Goal: Check status: Check status

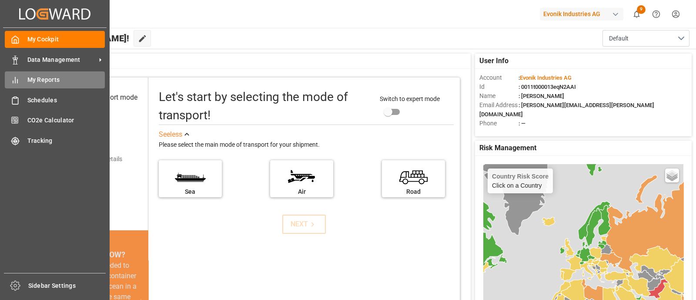
click at [39, 81] on span "My Reports" at bounding box center [66, 79] width 78 height 9
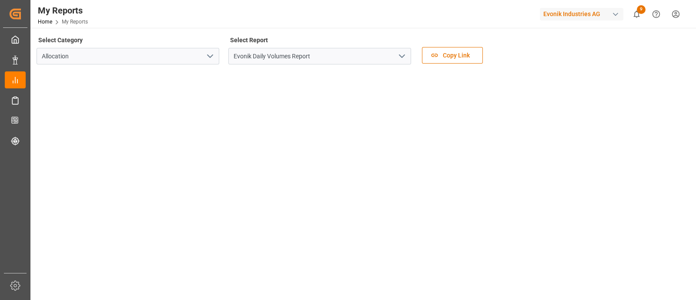
click at [401, 58] on icon "open menu" at bounding box center [402, 56] width 10 height 10
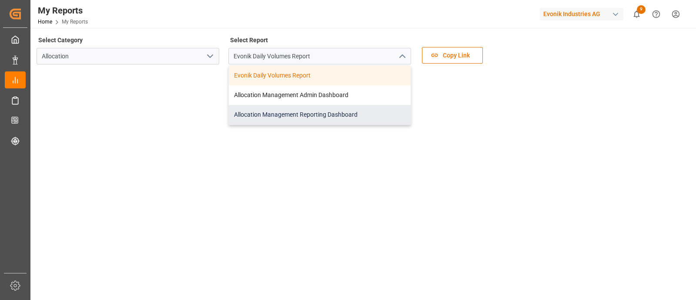
click at [296, 114] on div "Allocation Management Reporting Dashboard" at bounding box center [320, 115] width 182 height 20
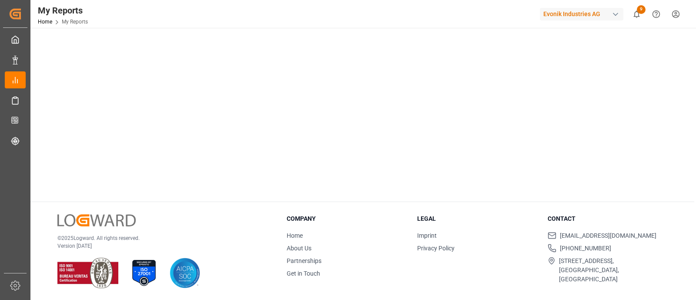
scroll to position [21, 0]
